Goal: Check status: Check status

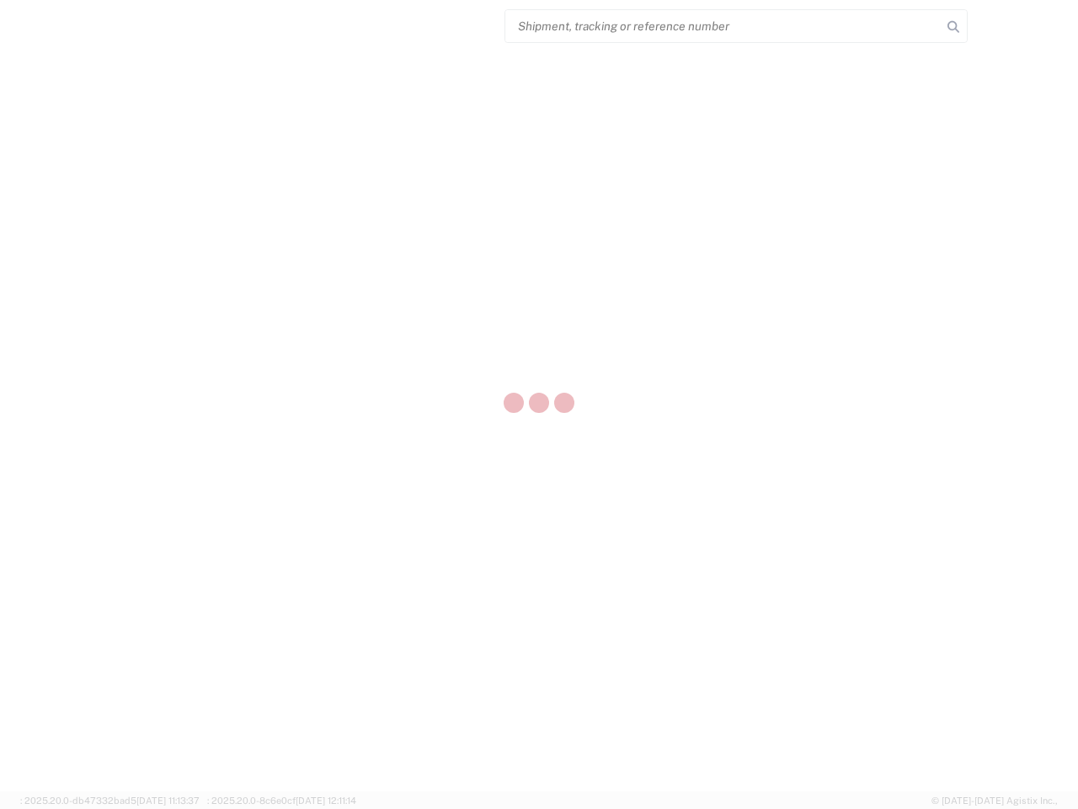
select select "US"
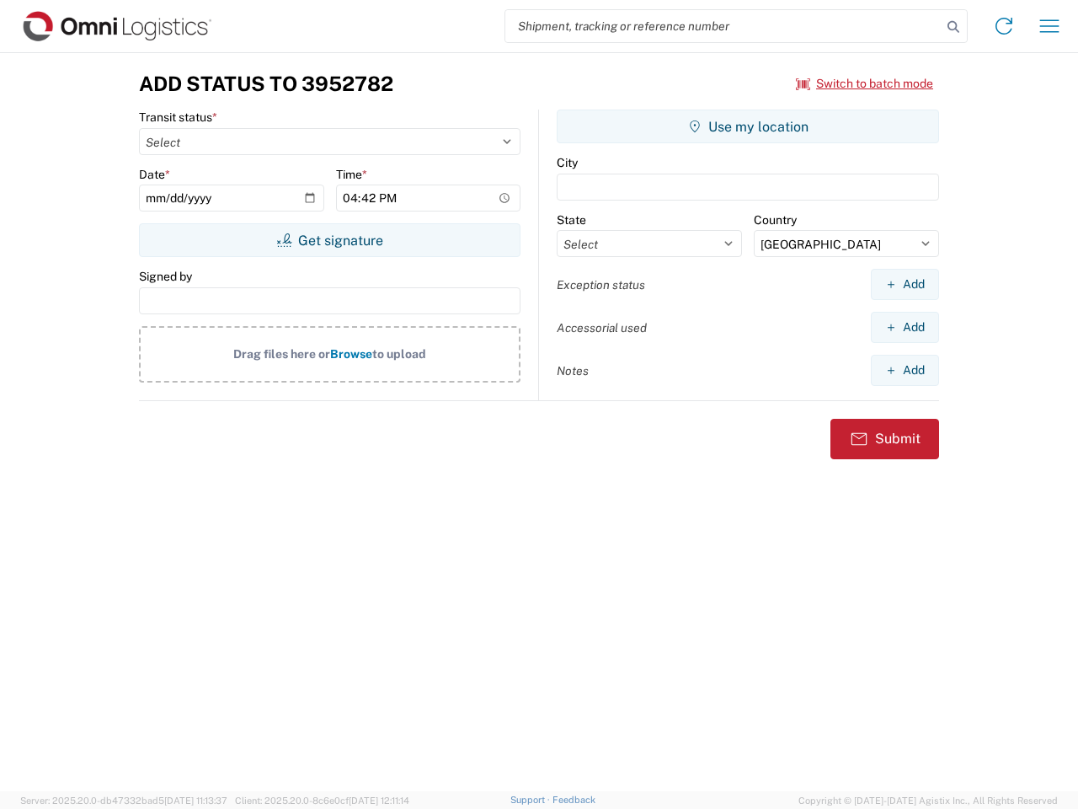
click at [724, 26] on input "search" at bounding box center [723, 26] width 436 height 32
click at [954, 27] on icon at bounding box center [954, 27] width 24 height 24
click at [1004, 26] on icon at bounding box center [1004, 26] width 27 height 27
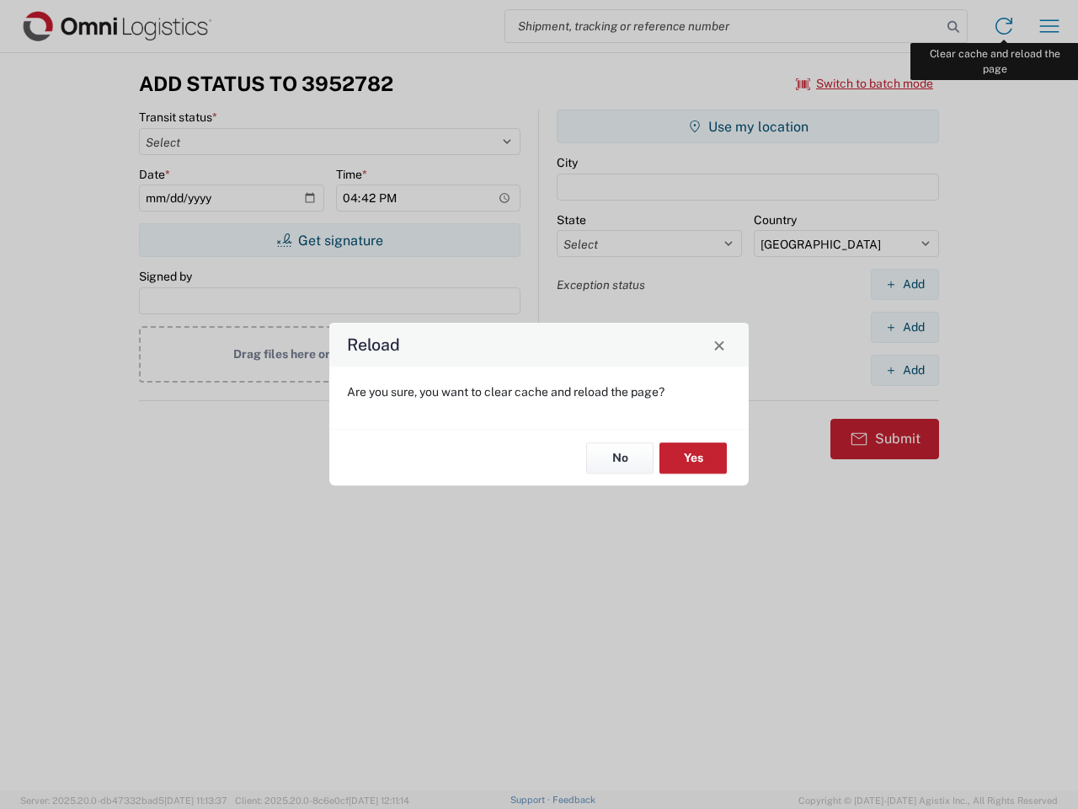
click at [1050, 26] on div "Reload Are you sure, you want to clear cache and reload the page? No Yes" at bounding box center [539, 404] width 1078 height 809
click at [865, 83] on div "Reload Are you sure, you want to clear cache and reload the page? No Yes" at bounding box center [539, 404] width 1078 height 809
click at [329, 240] on div "Reload Are you sure, you want to clear cache and reload the page? No Yes" at bounding box center [539, 404] width 1078 height 809
click at [748, 126] on div "Reload Are you sure, you want to clear cache and reload the page? No Yes" at bounding box center [539, 404] width 1078 height 809
click at [905, 284] on div "Reload Are you sure, you want to clear cache and reload the page? No Yes" at bounding box center [539, 404] width 1078 height 809
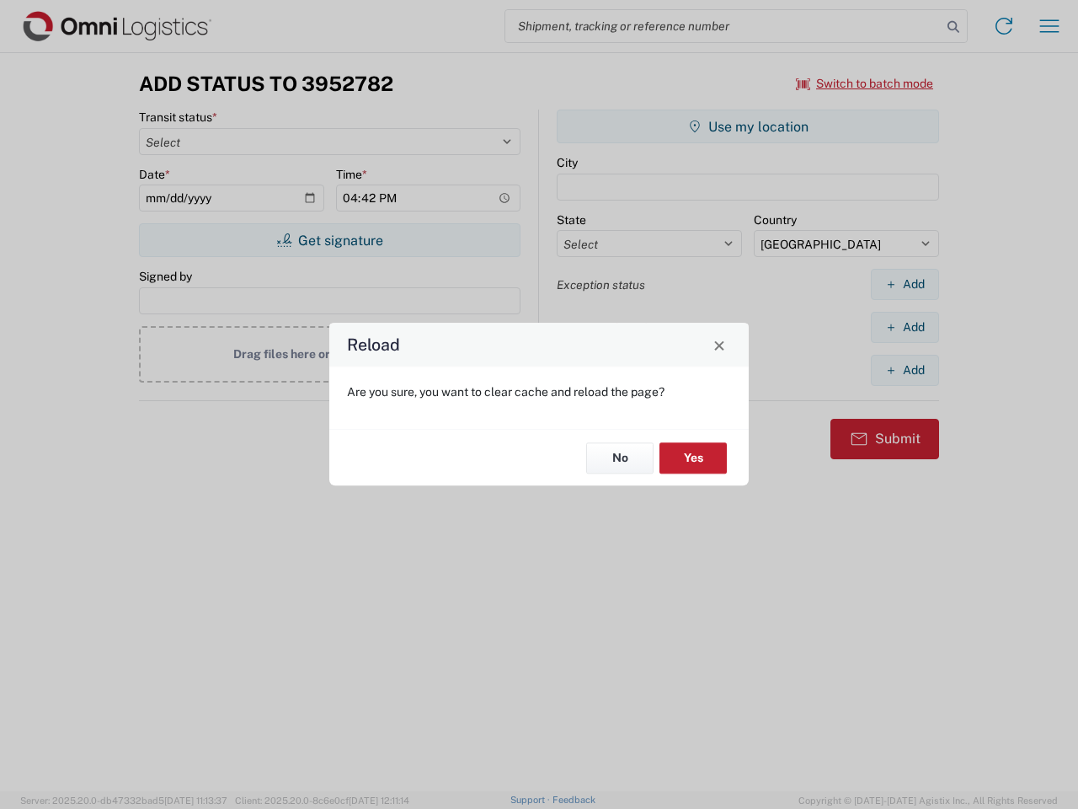
click at [905, 327] on div "Reload Are you sure, you want to clear cache and reload the page? No Yes" at bounding box center [539, 404] width 1078 height 809
click at [905, 370] on div "Reload Are you sure, you want to clear cache and reload the page? No Yes" at bounding box center [539, 404] width 1078 height 809
